Goal: Navigation & Orientation: Find specific page/section

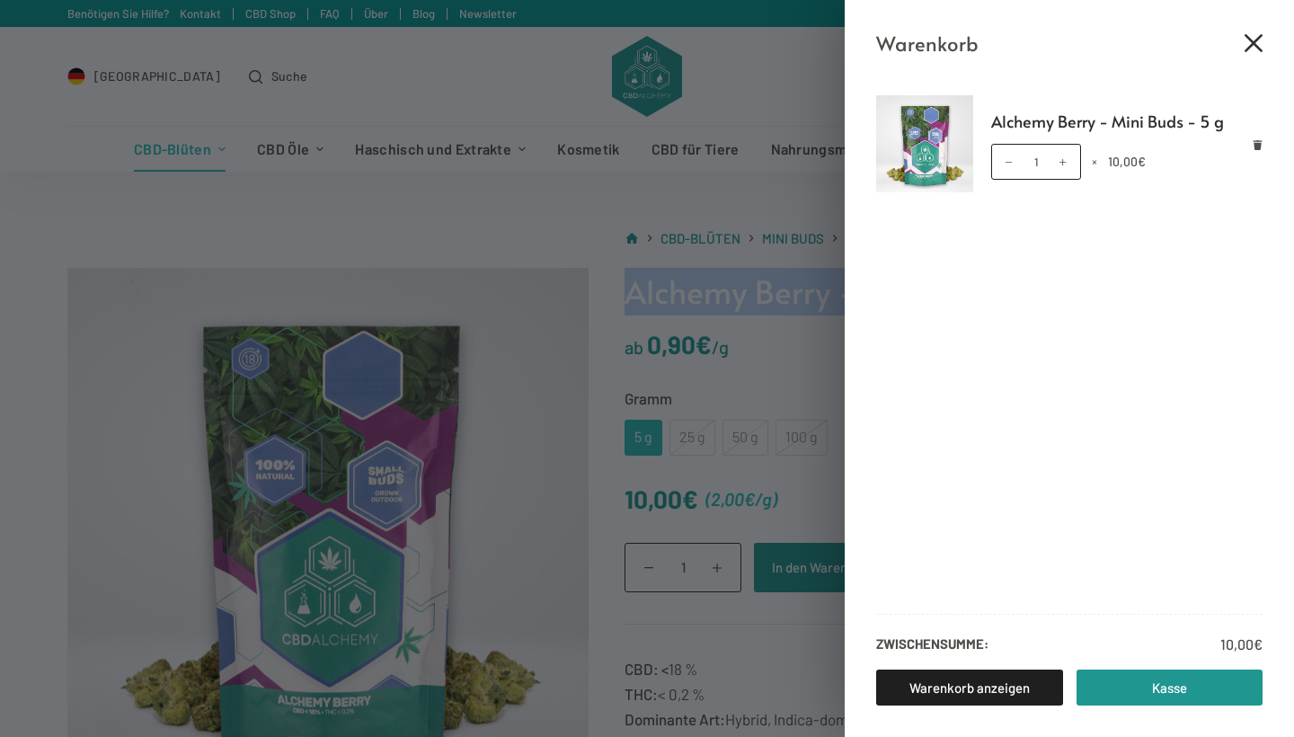
click at [1253, 40] on icon "Close cart drawer" at bounding box center [1253, 43] width 18 height 18
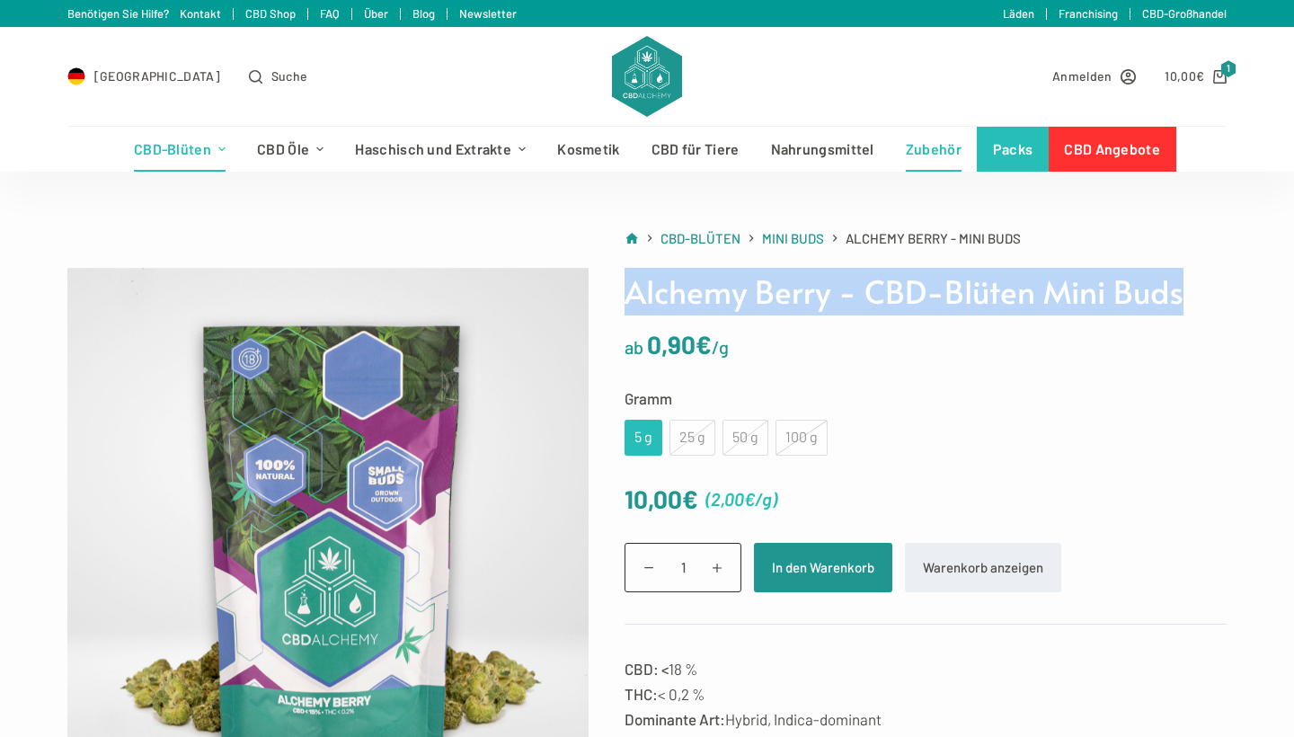
click at [935, 150] on link "Zubehör" at bounding box center [932, 149] width 87 height 45
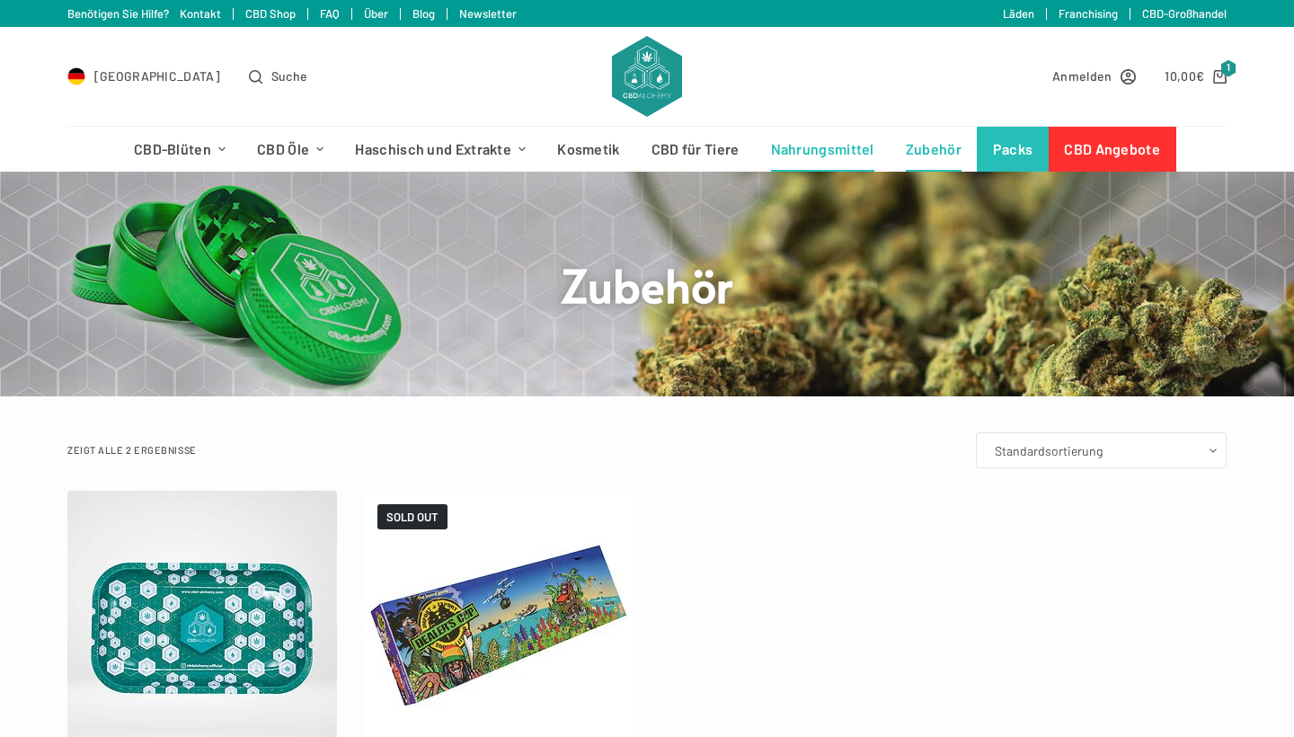
click at [824, 152] on link "Nahrungsmittel" at bounding box center [822, 149] width 135 height 45
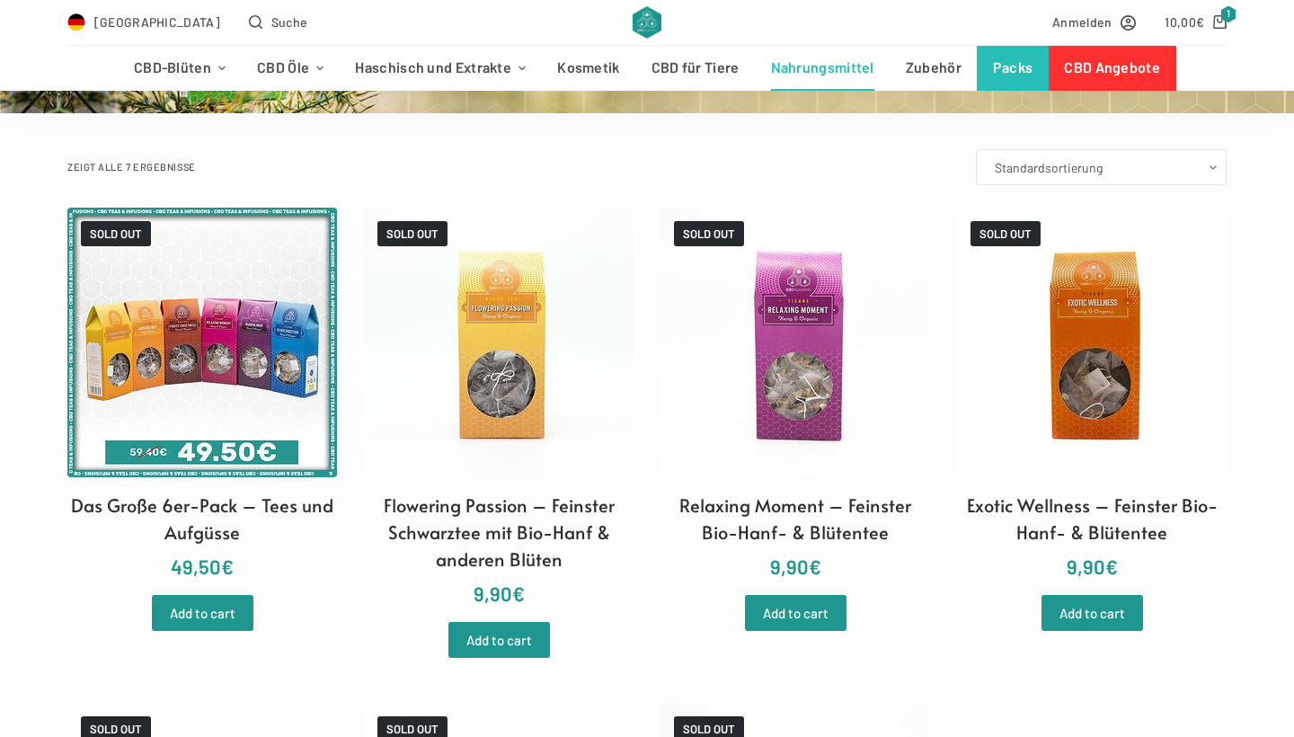
scroll to position [283, 0]
click at [588, 64] on link "Kosmetik" at bounding box center [588, 68] width 93 height 45
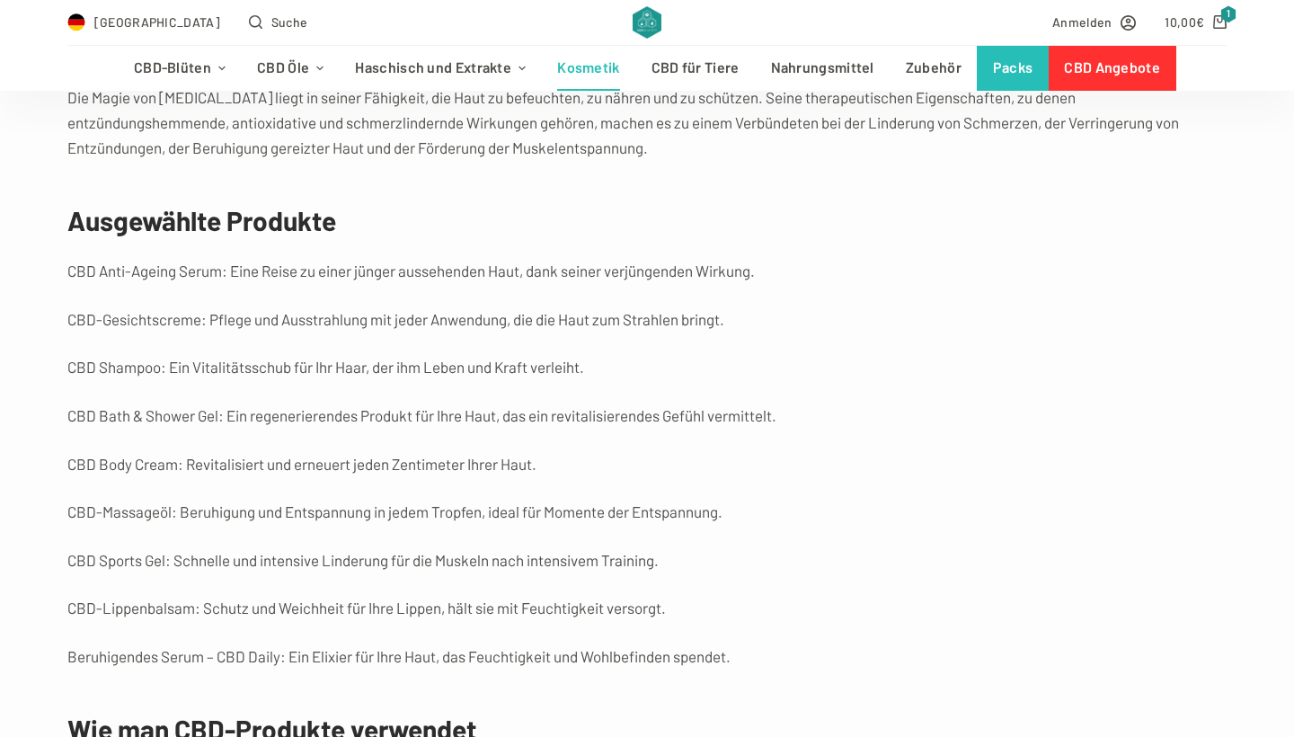
scroll to position [2739, 0]
